Goal: Use online tool/utility: Utilize a website feature to perform a specific function

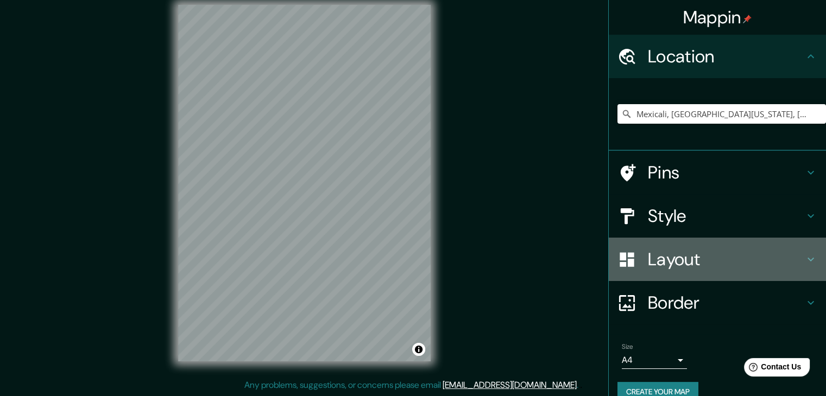
click at [655, 261] on h4 "Layout" at bounding box center [726, 260] width 156 height 22
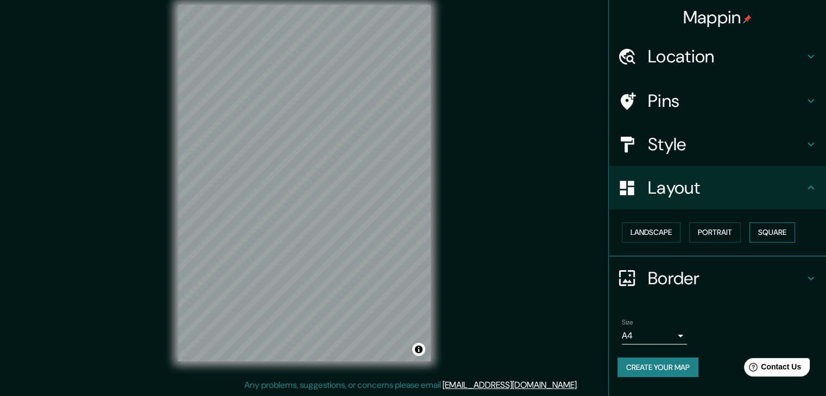
click at [775, 231] on button "Square" at bounding box center [772, 233] width 46 height 20
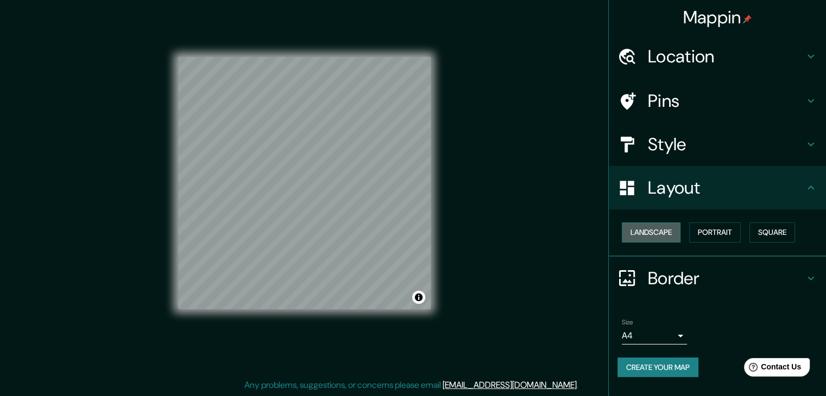
click at [649, 238] on button "Landscape" at bounding box center [651, 233] width 59 height 20
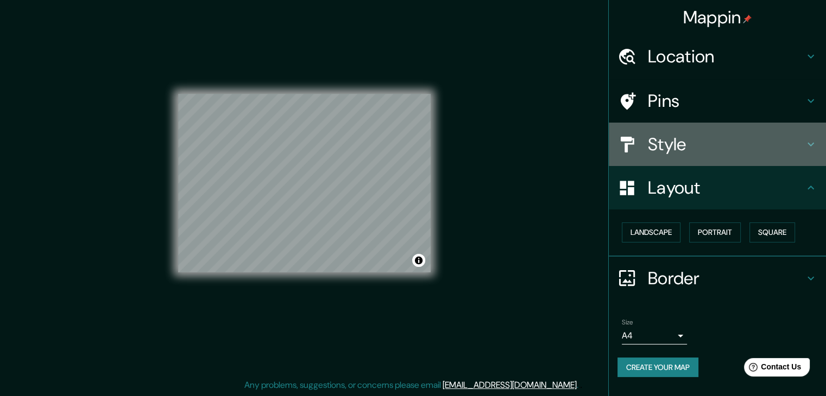
click at [694, 150] on h4 "Style" at bounding box center [726, 145] width 156 height 22
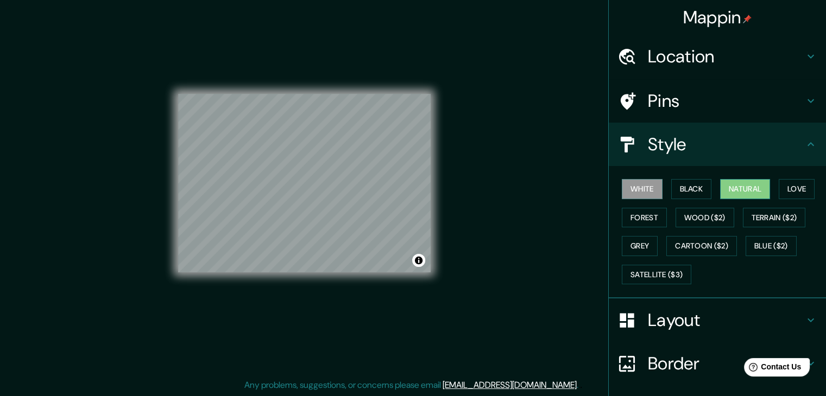
click at [727, 192] on button "Natural" at bounding box center [745, 189] width 50 height 20
click at [782, 185] on button "Love" at bounding box center [797, 189] width 36 height 20
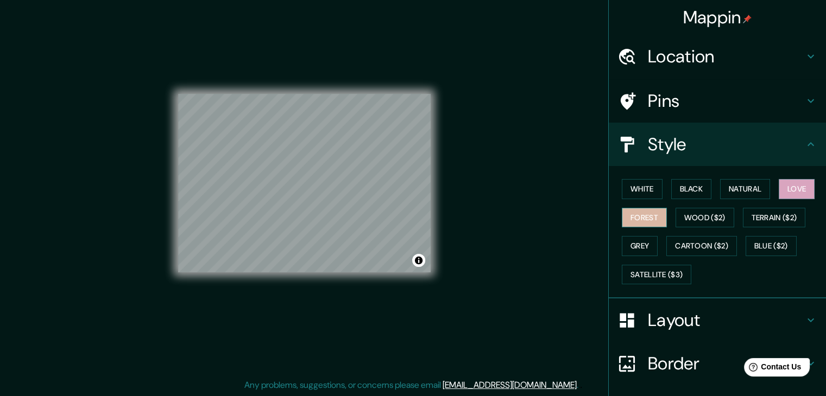
click at [652, 216] on button "Forest" at bounding box center [644, 218] width 45 height 20
click at [637, 242] on button "Grey" at bounding box center [640, 246] width 36 height 20
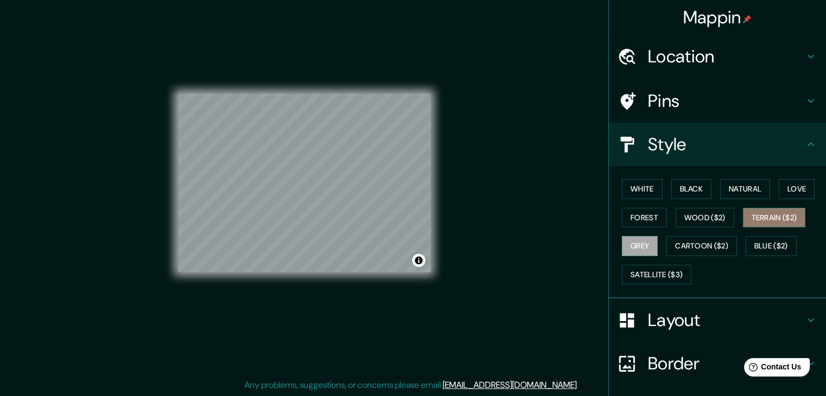
click at [771, 222] on button "Terrain ($2)" at bounding box center [774, 218] width 63 height 20
click at [709, 208] on button "Wood ($2)" at bounding box center [705, 218] width 59 height 20
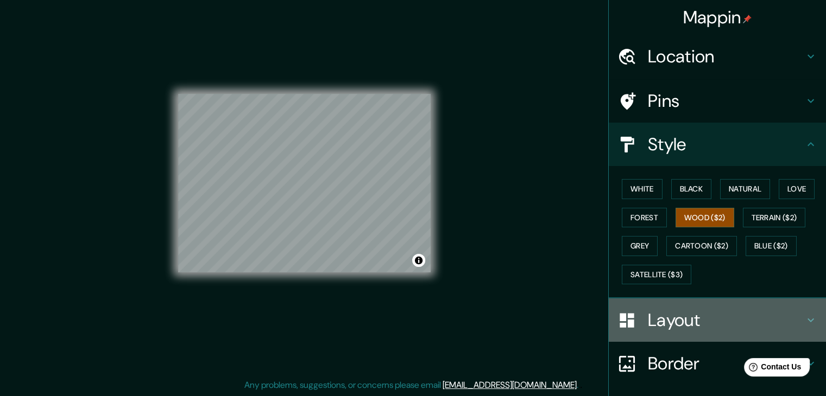
click at [663, 318] on h4 "Layout" at bounding box center [726, 321] width 156 height 22
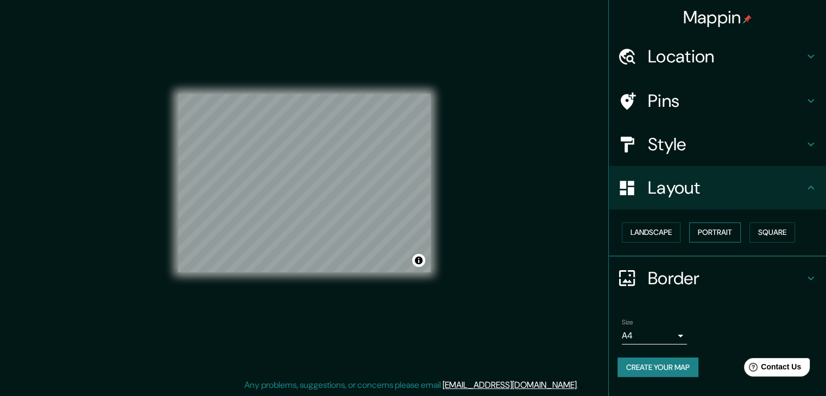
click at [709, 238] on button "Portrait" at bounding box center [715, 233] width 52 height 20
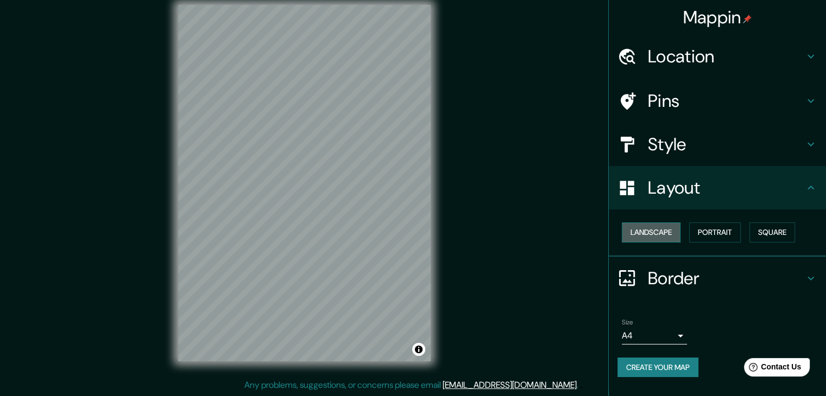
click at [665, 228] on button "Landscape" at bounding box center [651, 233] width 59 height 20
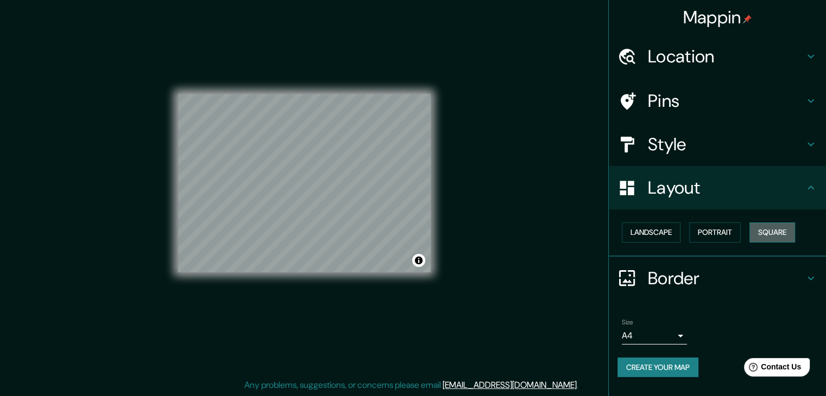
click at [762, 237] on button "Square" at bounding box center [772, 233] width 46 height 20
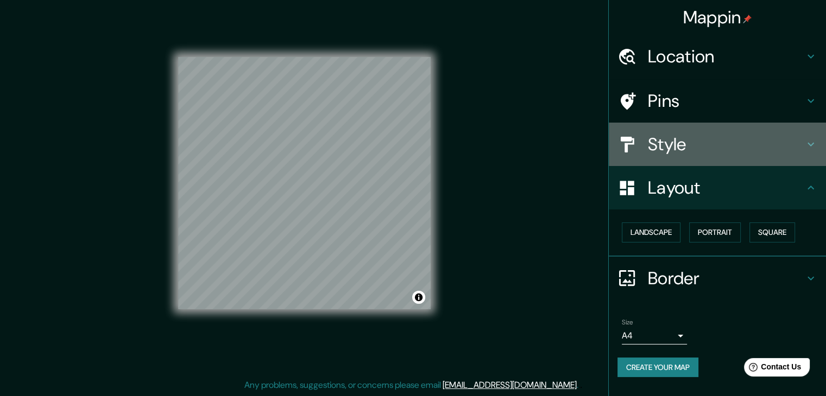
click at [669, 147] on h4 "Style" at bounding box center [726, 145] width 156 height 22
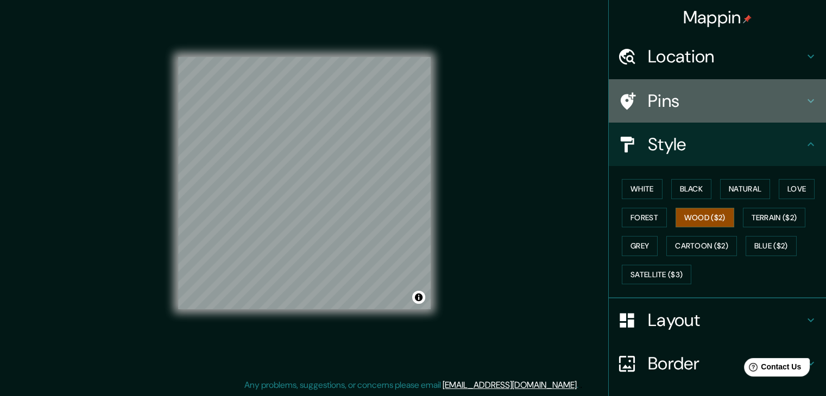
click at [651, 102] on h4 "Pins" at bounding box center [726, 101] width 156 height 22
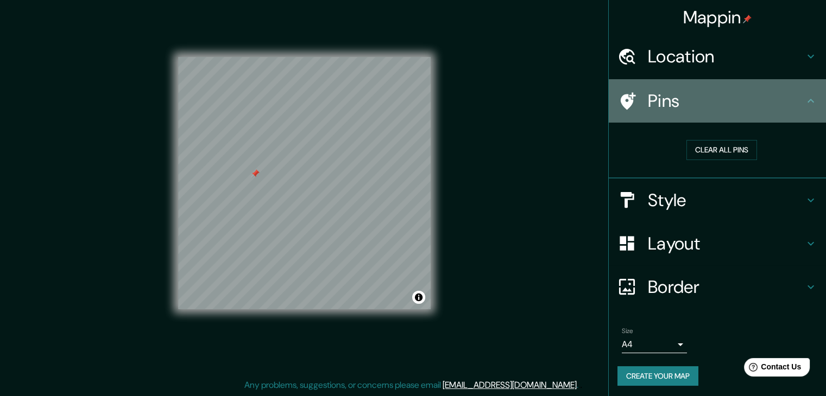
click at [621, 98] on icon at bounding box center [628, 100] width 15 height 17
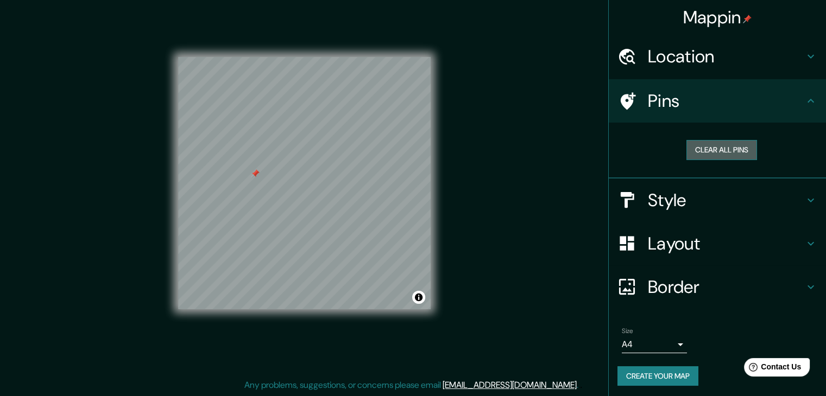
click at [718, 144] on button "Clear all pins" at bounding box center [721, 150] width 71 height 20
click at [718, 146] on button "Clear all pins" at bounding box center [721, 150] width 71 height 20
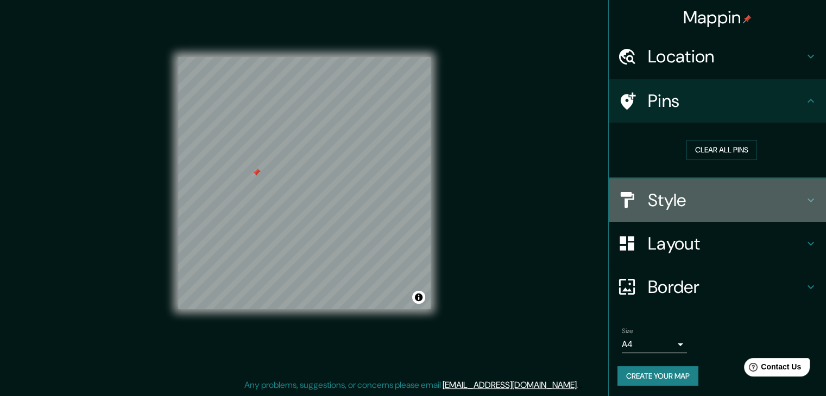
click at [706, 209] on h4 "Style" at bounding box center [726, 201] width 156 height 22
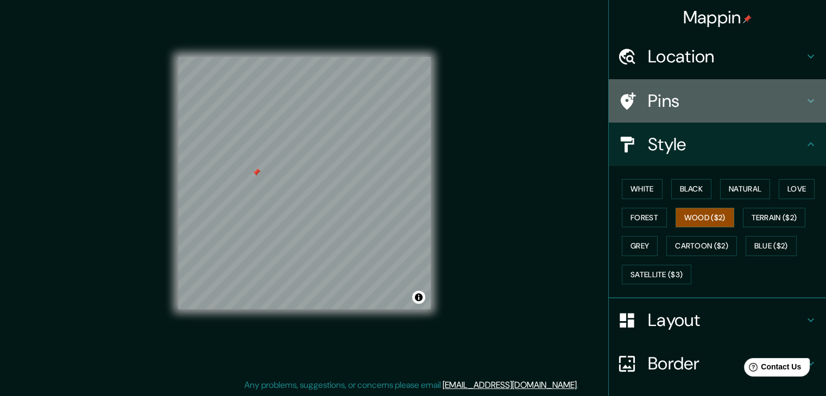
click at [672, 111] on h4 "Pins" at bounding box center [726, 101] width 156 height 22
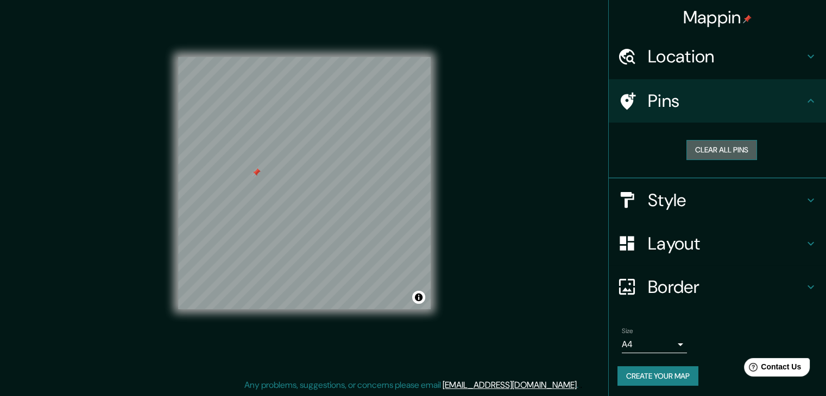
click at [691, 147] on button "Clear all pins" at bounding box center [721, 150] width 71 height 20
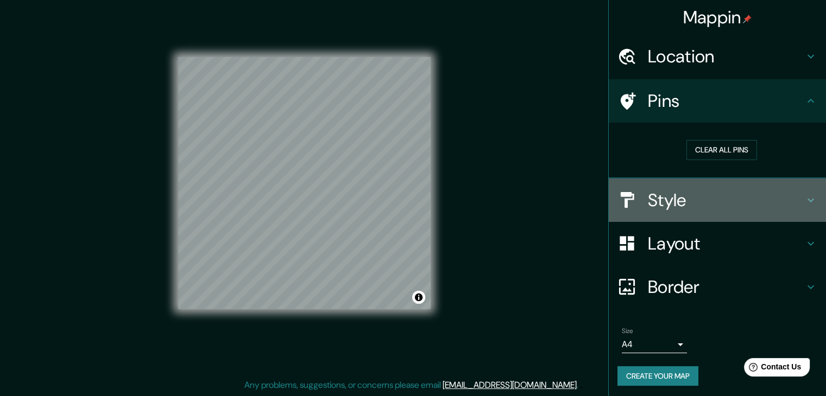
click at [693, 200] on h4 "Style" at bounding box center [726, 201] width 156 height 22
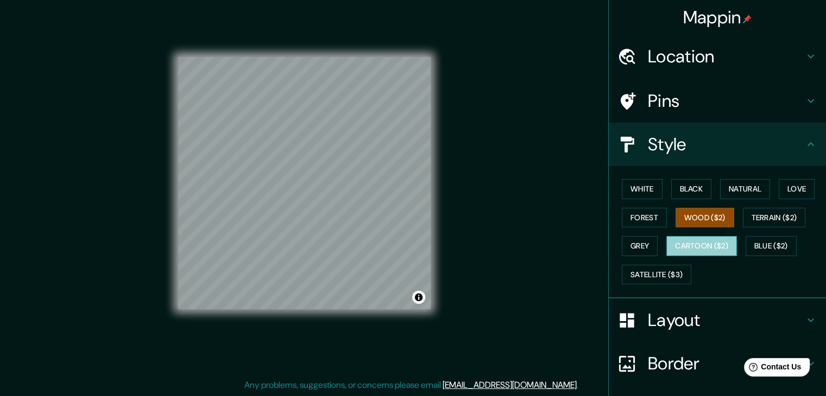
click at [706, 246] on button "Cartoon ($2)" at bounding box center [701, 246] width 71 height 20
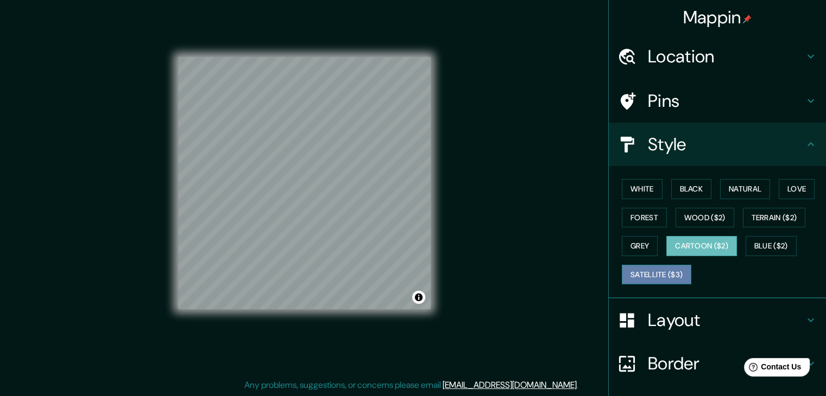
click at [660, 267] on button "Satellite ($3)" at bounding box center [657, 275] width 70 height 20
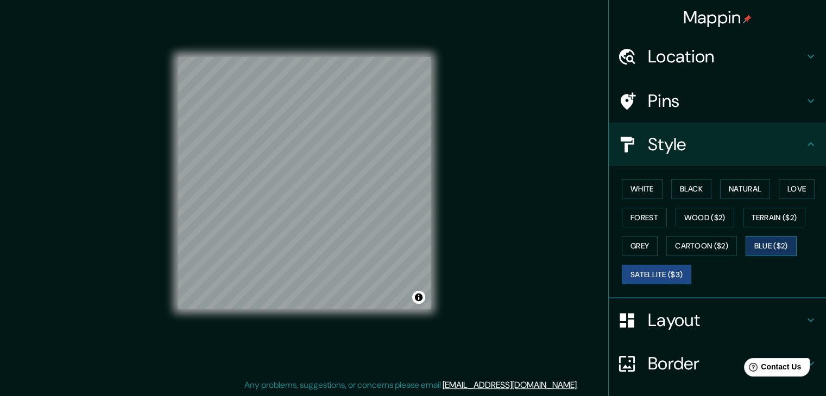
click at [758, 239] on button "Blue ($2)" at bounding box center [771, 246] width 51 height 20
click at [717, 245] on button "Cartoon ($2)" at bounding box center [701, 246] width 71 height 20
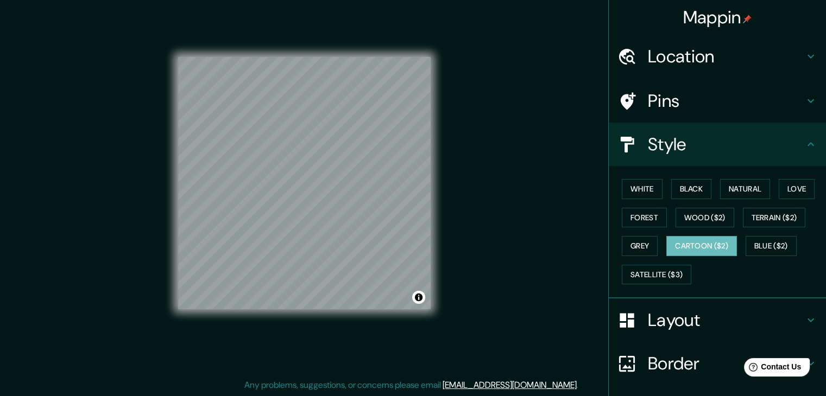
click at [655, 188] on div "White Black Natural Love Forest Wood ($2) Terrain ($2) Grey Cartoon ($2) Blue (…" at bounding box center [721, 232] width 209 height 114
click at [678, 190] on button "Black" at bounding box center [691, 189] width 41 height 20
click at [734, 186] on button "Natural" at bounding box center [745, 189] width 50 height 20
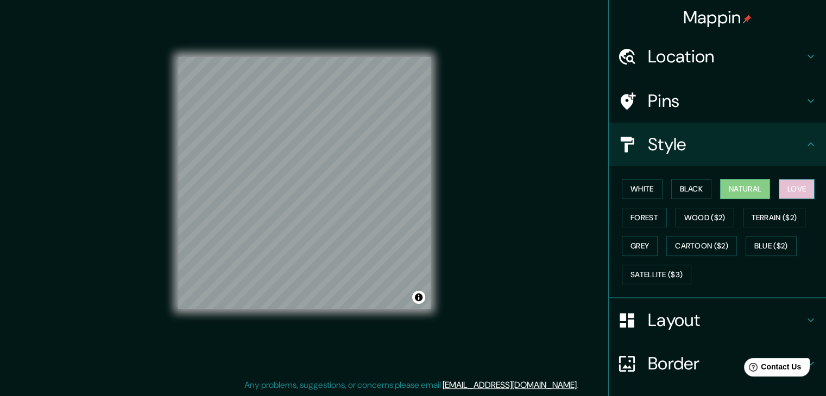
click at [783, 187] on button "Love" at bounding box center [797, 189] width 36 height 20
click at [637, 222] on button "Forest" at bounding box center [644, 218] width 45 height 20
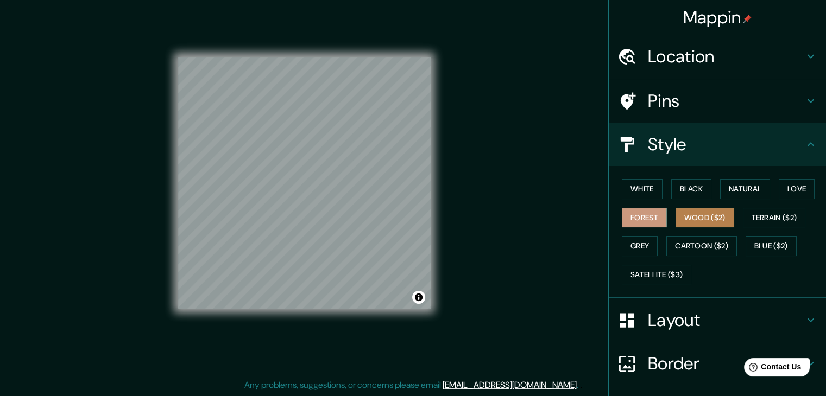
click at [681, 219] on button "Wood ($2)" at bounding box center [705, 218] width 59 height 20
click at [640, 242] on button "Grey" at bounding box center [640, 246] width 36 height 20
click at [669, 324] on h4 "Layout" at bounding box center [726, 321] width 156 height 22
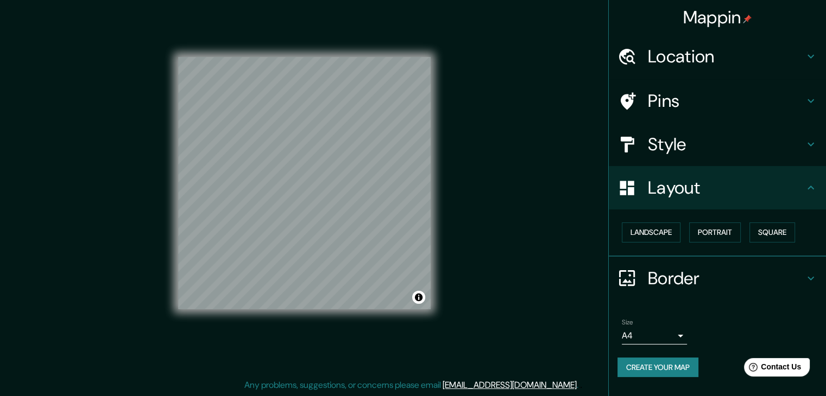
click at [674, 282] on h4 "Border" at bounding box center [726, 279] width 156 height 22
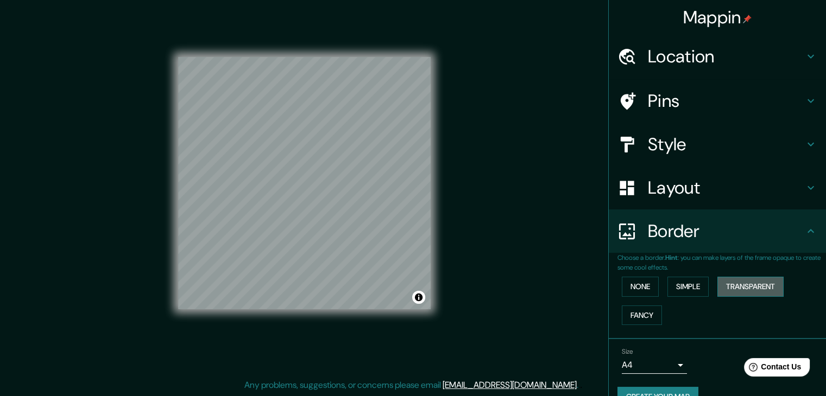
click at [721, 290] on button "Transparent" at bounding box center [750, 287] width 66 height 20
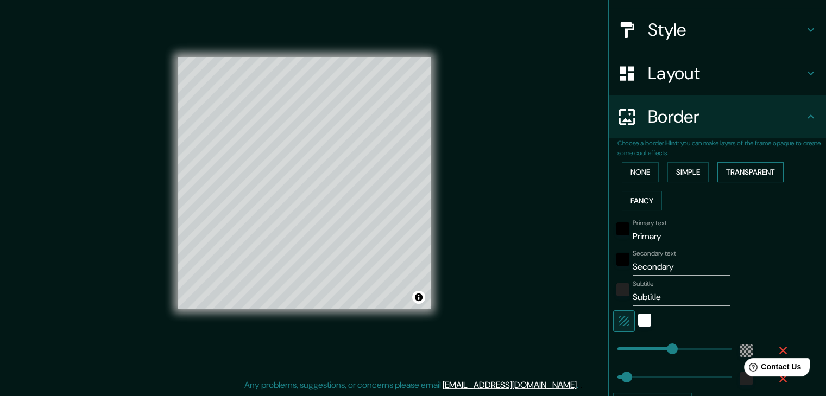
scroll to position [104, 0]
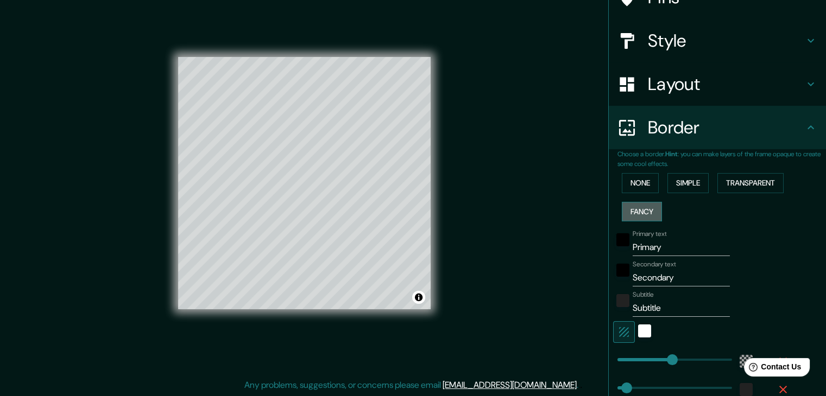
click at [643, 205] on button "Fancy" at bounding box center [642, 212] width 40 height 20
click at [643, 206] on button "Fancy" at bounding box center [642, 212] width 40 height 20
type input "37"
type input "19"
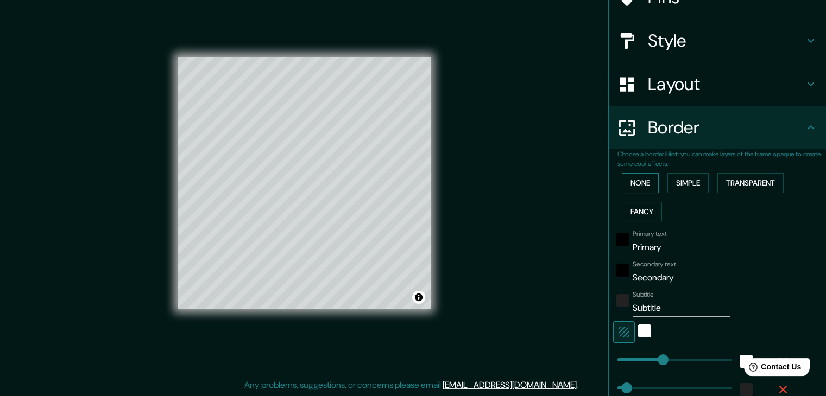
click at [643, 185] on button "None" at bounding box center [640, 183] width 37 height 20
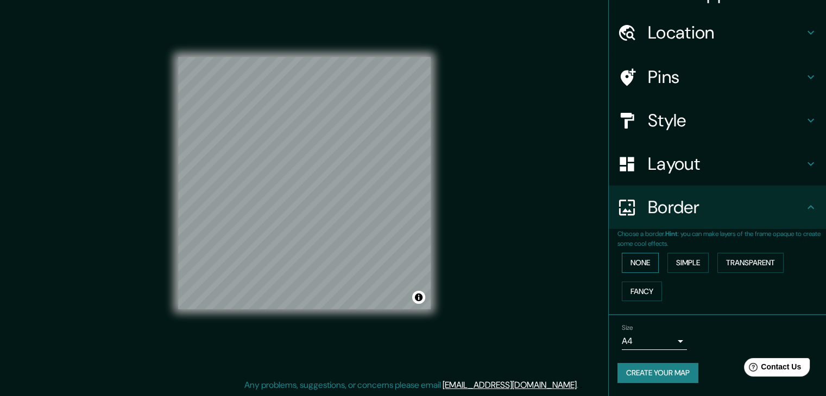
scroll to position [23, 0]
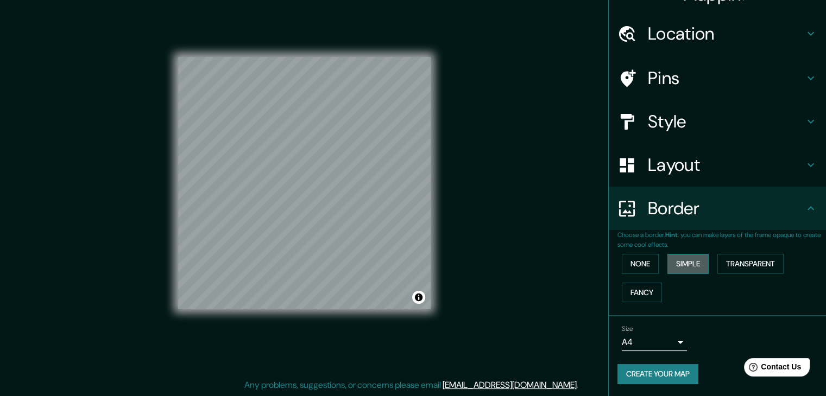
click at [692, 266] on button "Simple" at bounding box center [687, 264] width 41 height 20
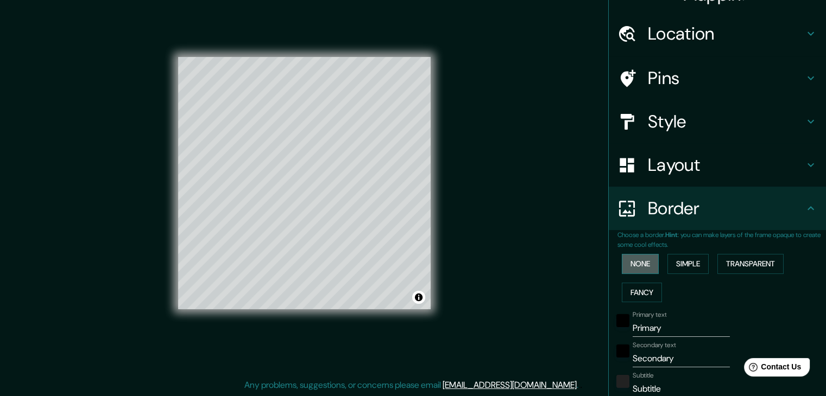
click at [639, 268] on button "None" at bounding box center [640, 264] width 37 height 20
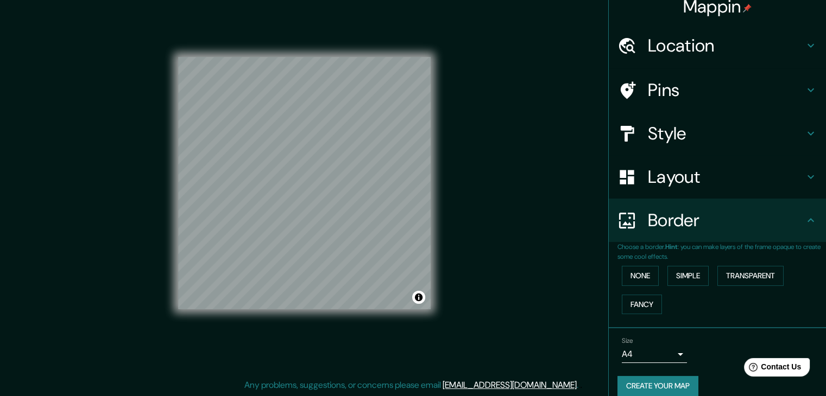
scroll to position [0, 0]
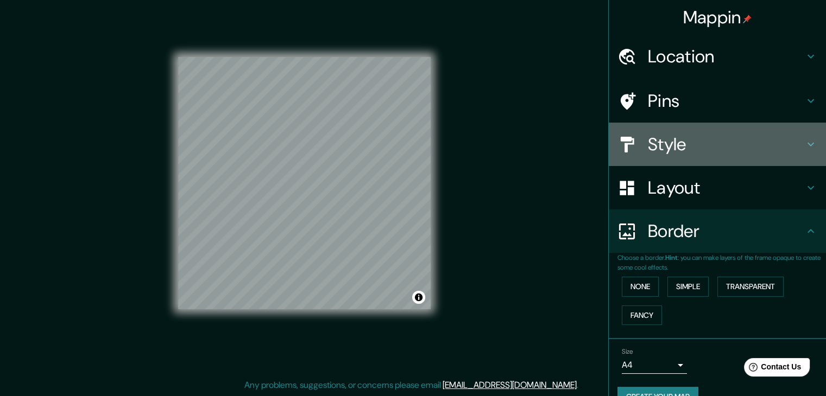
click at [741, 144] on h4 "Style" at bounding box center [726, 145] width 156 height 22
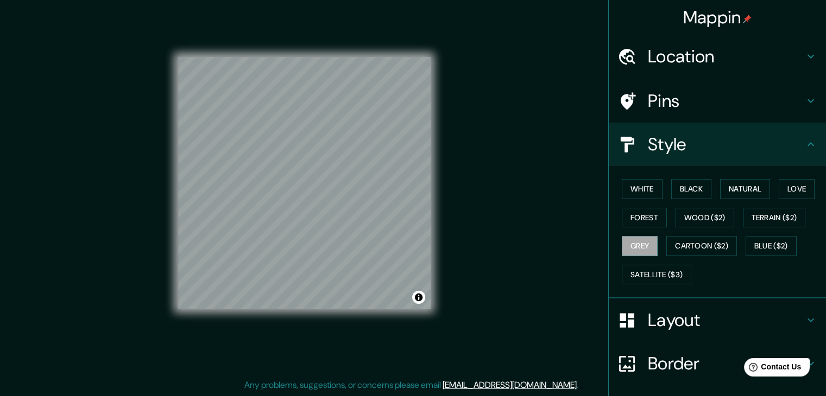
scroll to position [78, 0]
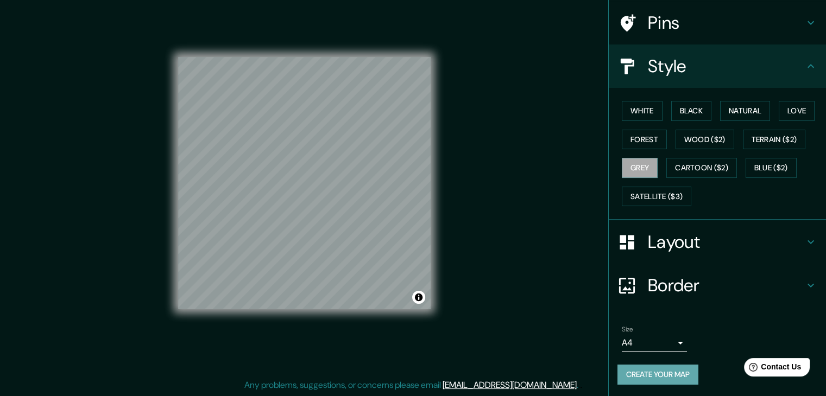
click at [667, 374] on button "Create your map" at bounding box center [657, 375] width 81 height 20
click at [643, 372] on button "Create your map" at bounding box center [657, 375] width 81 height 20
